Goal: Task Accomplishment & Management: Manage account settings

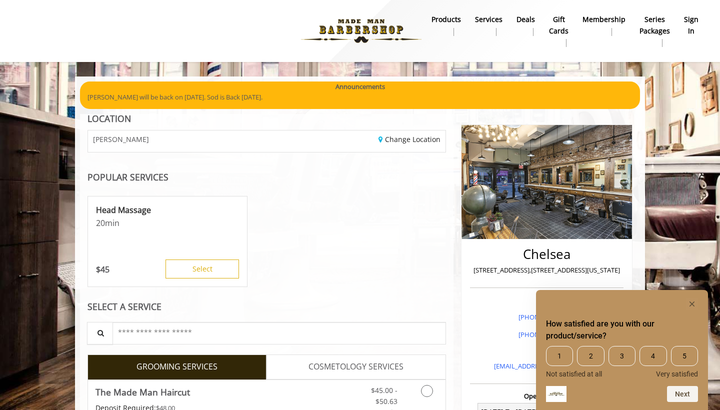
click at [691, 23] on b "sign in" at bounding box center [691, 25] width 14 height 22
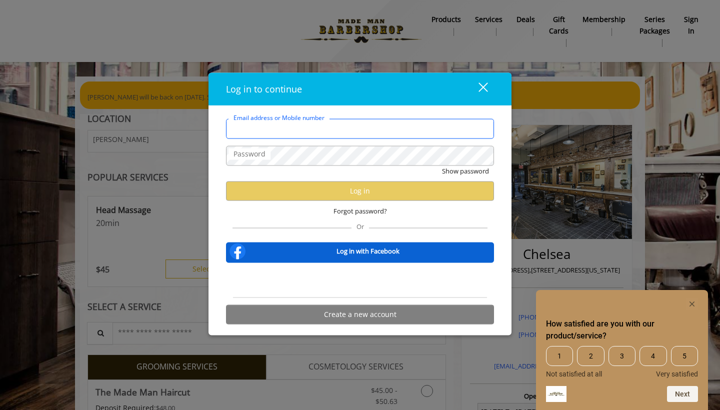
type input "**********"
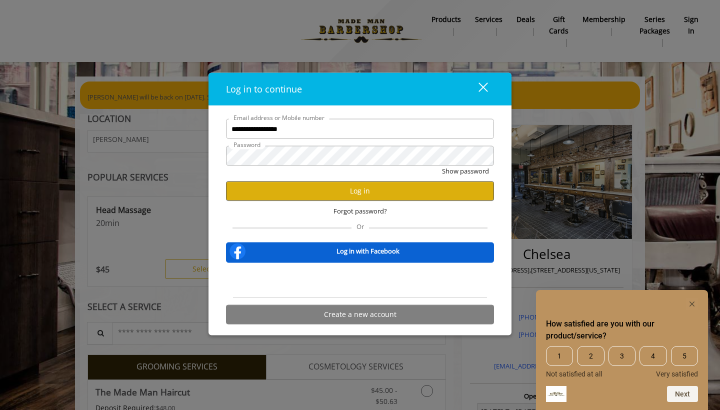
click at [309, 188] on button "Log in" at bounding box center [360, 190] width 268 height 19
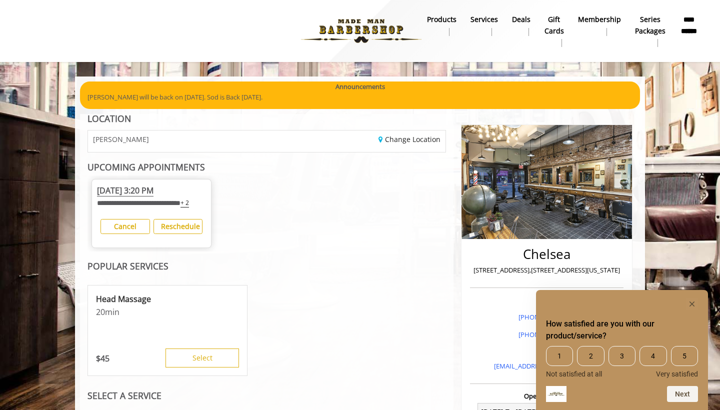
click at [695, 300] on rect "Hide survey" at bounding box center [692, 304] width 12 height 12
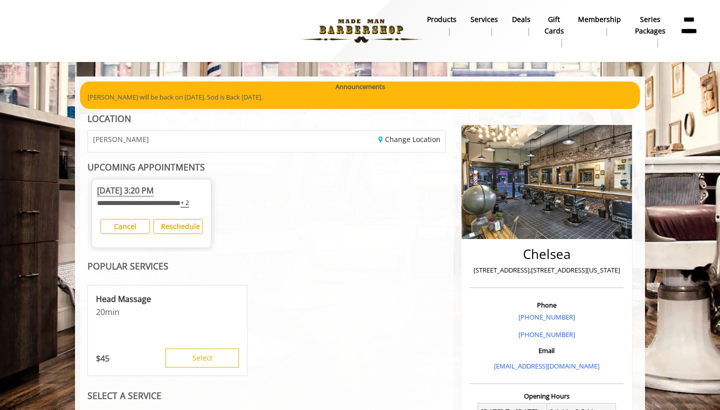
click at [185, 231] on b "Reschedule" at bounding box center [180, 225] width 39 height 9
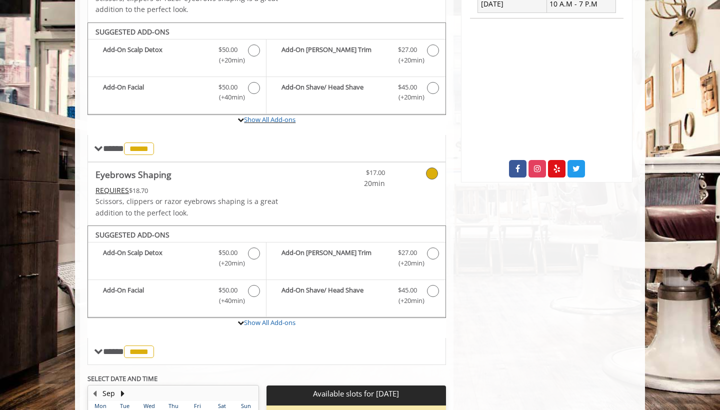
scroll to position [455, 0]
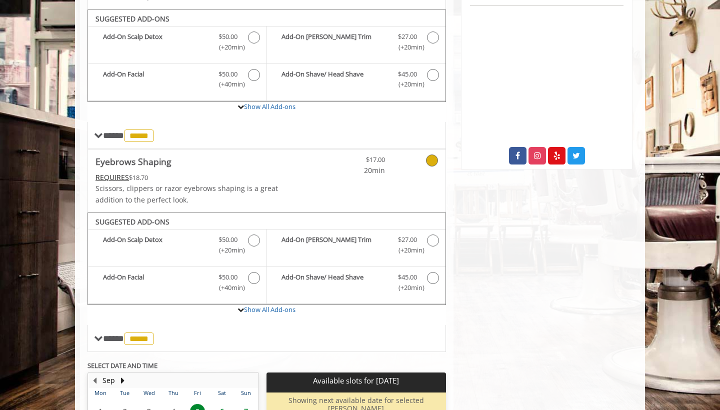
click at [433, 158] on div "**********" at bounding box center [266, 39] width 358 height 625
click at [432, 153] on div "**********" at bounding box center [266, 39] width 358 height 625
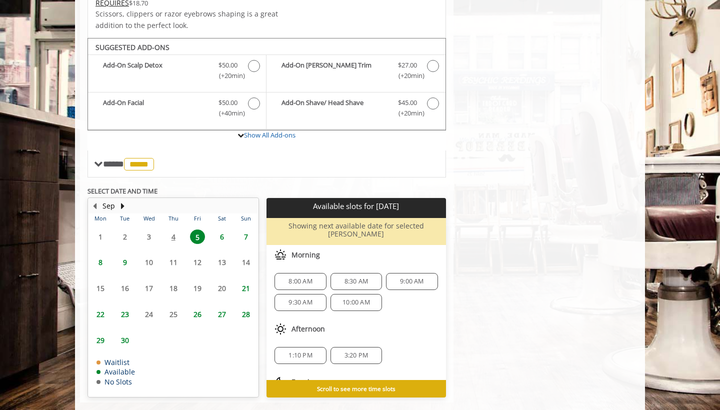
scroll to position [629, 0]
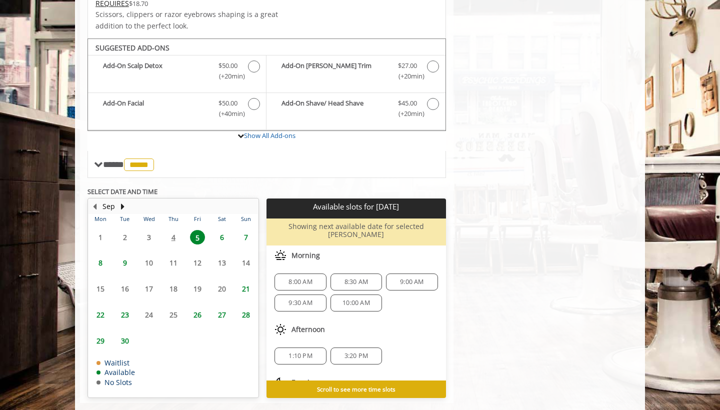
click at [99, 255] on span "8" at bounding box center [100, 262] width 15 height 14
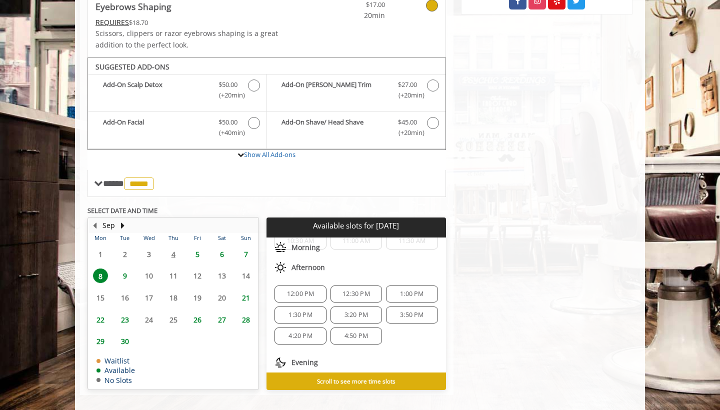
scroll to position [56, 0]
click at [344, 309] on span "3:20 PM" at bounding box center [355, 313] width 23 height 8
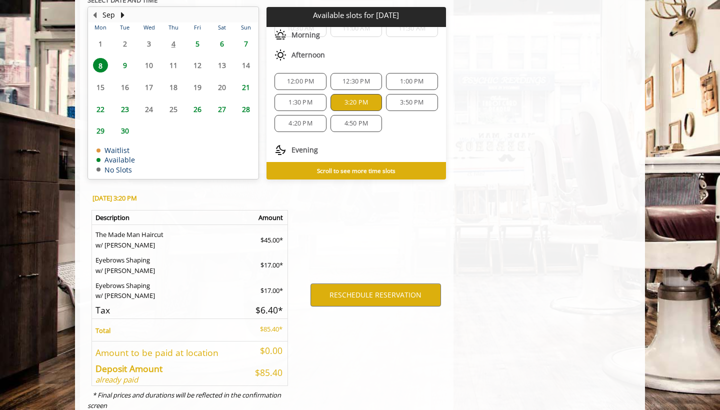
scroll to position [837, 0]
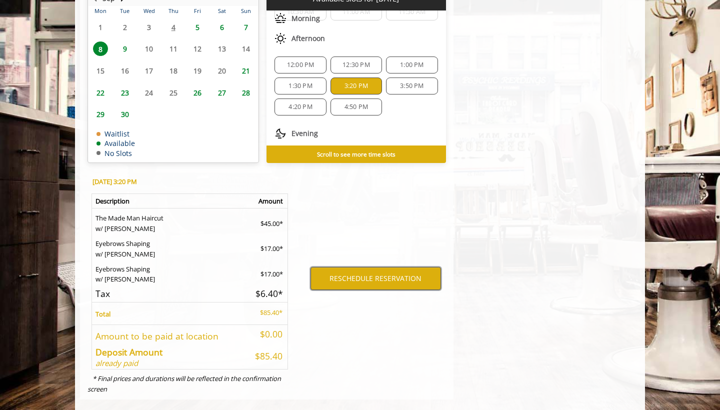
click at [388, 269] on button "RESCHEDULE RESERVATION" at bounding box center [375, 278] width 130 height 23
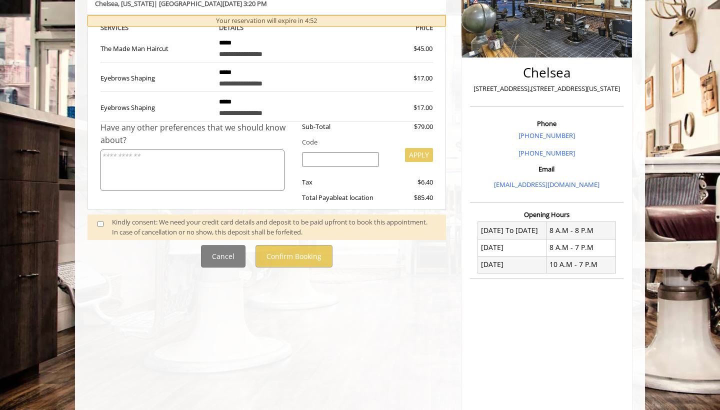
scroll to position [236, 0]
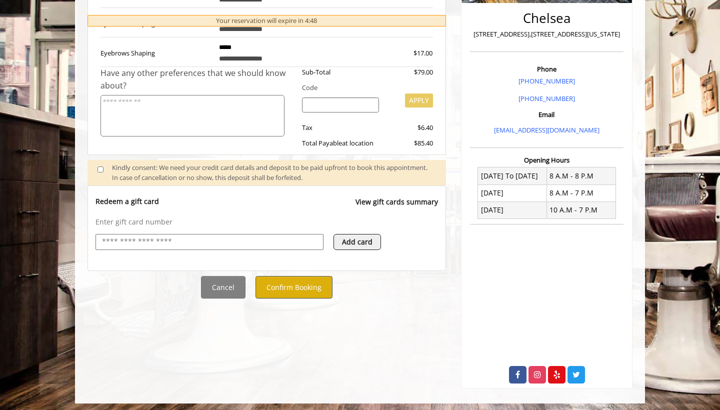
click at [287, 280] on button "Confirm Booking" at bounding box center [293, 287] width 77 height 22
